Goal: Download file/media

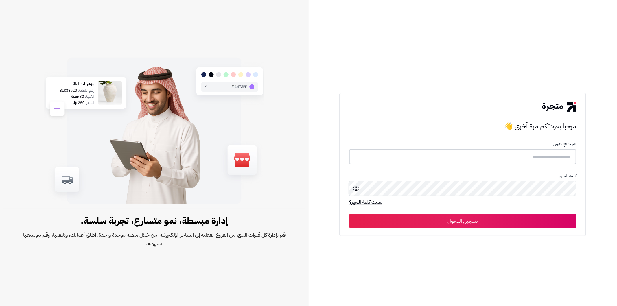
type input "*******"
click at [441, 224] on button "تسجيل الدخول" at bounding box center [462, 220] width 227 height 14
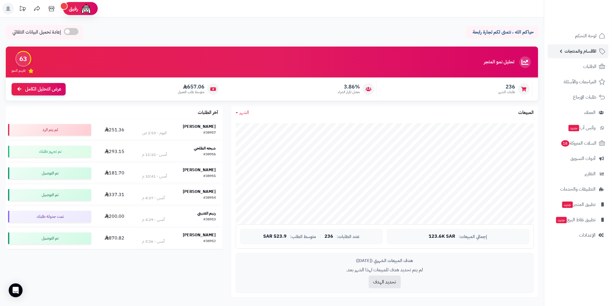
click at [576, 54] on span "الأقسام والمنتجات" at bounding box center [581, 51] width 32 height 8
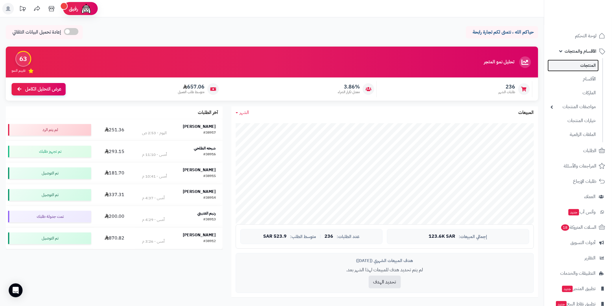
click at [573, 65] on link "المنتجات" at bounding box center [573, 66] width 51 height 12
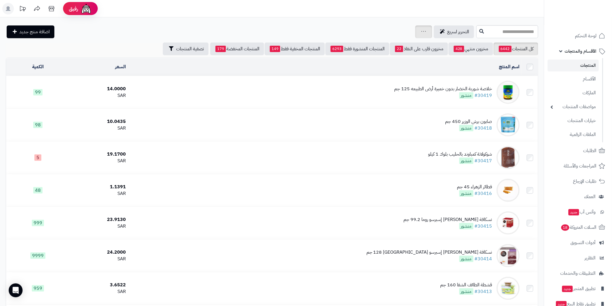
click at [415, 36] on div "جرد مخزون المنتجات جرد مخزون الخيارات فقط تعديل أسعار المنتجات الملصقات تصدير ا…" at bounding box center [423, 31] width 17 height 13
click at [415, 31] on div "جرد مخزون المنتجات جرد مخزون الخيارات فقط تعديل أسعار المنتجات الملصقات تصدير ا…" at bounding box center [423, 31] width 17 height 13
click at [163, 51] on button "تصفية المنتجات" at bounding box center [186, 48] width 46 height 13
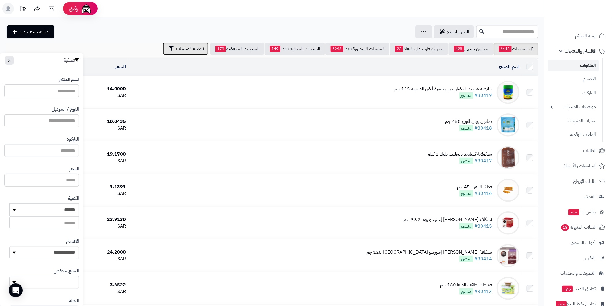
click at [163, 51] on button "تصفية المنتجات" at bounding box center [186, 48] width 46 height 13
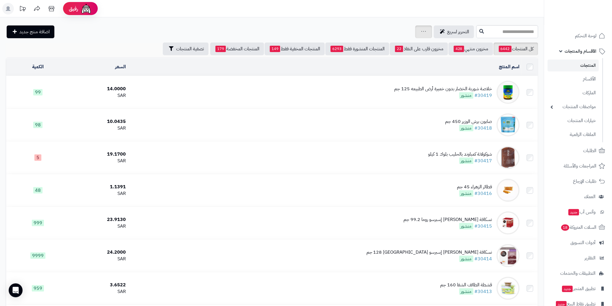
click at [421, 33] on link at bounding box center [423, 31] width 5 height 7
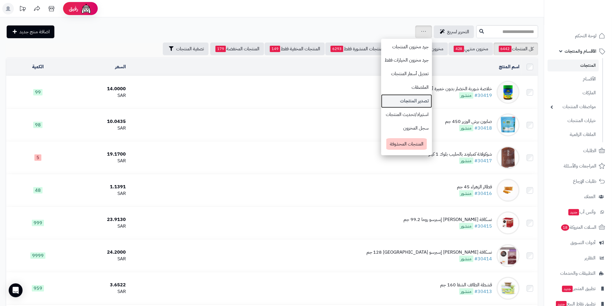
click at [381, 103] on link "تصدير المنتجات" at bounding box center [406, 101] width 51 height 14
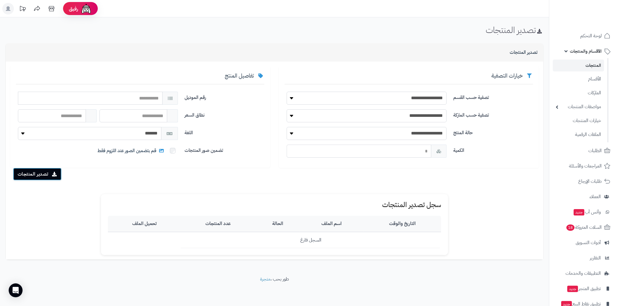
click at [28, 178] on button "تصدير المنتجات" at bounding box center [37, 174] width 49 height 13
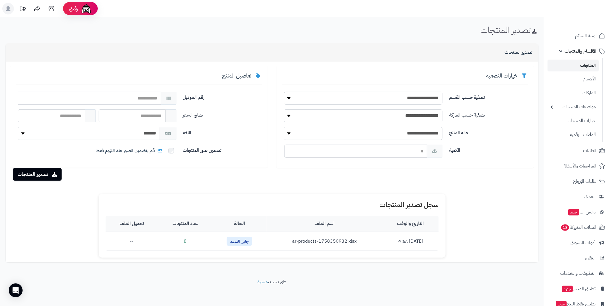
scroll to position [1, 0]
click at [36, 175] on button "تصدير المنتجات" at bounding box center [37, 173] width 49 height 13
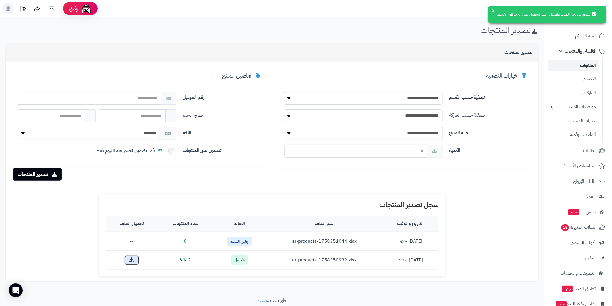
click at [133, 262] on link at bounding box center [131, 260] width 14 height 10
